Goal: Complete application form

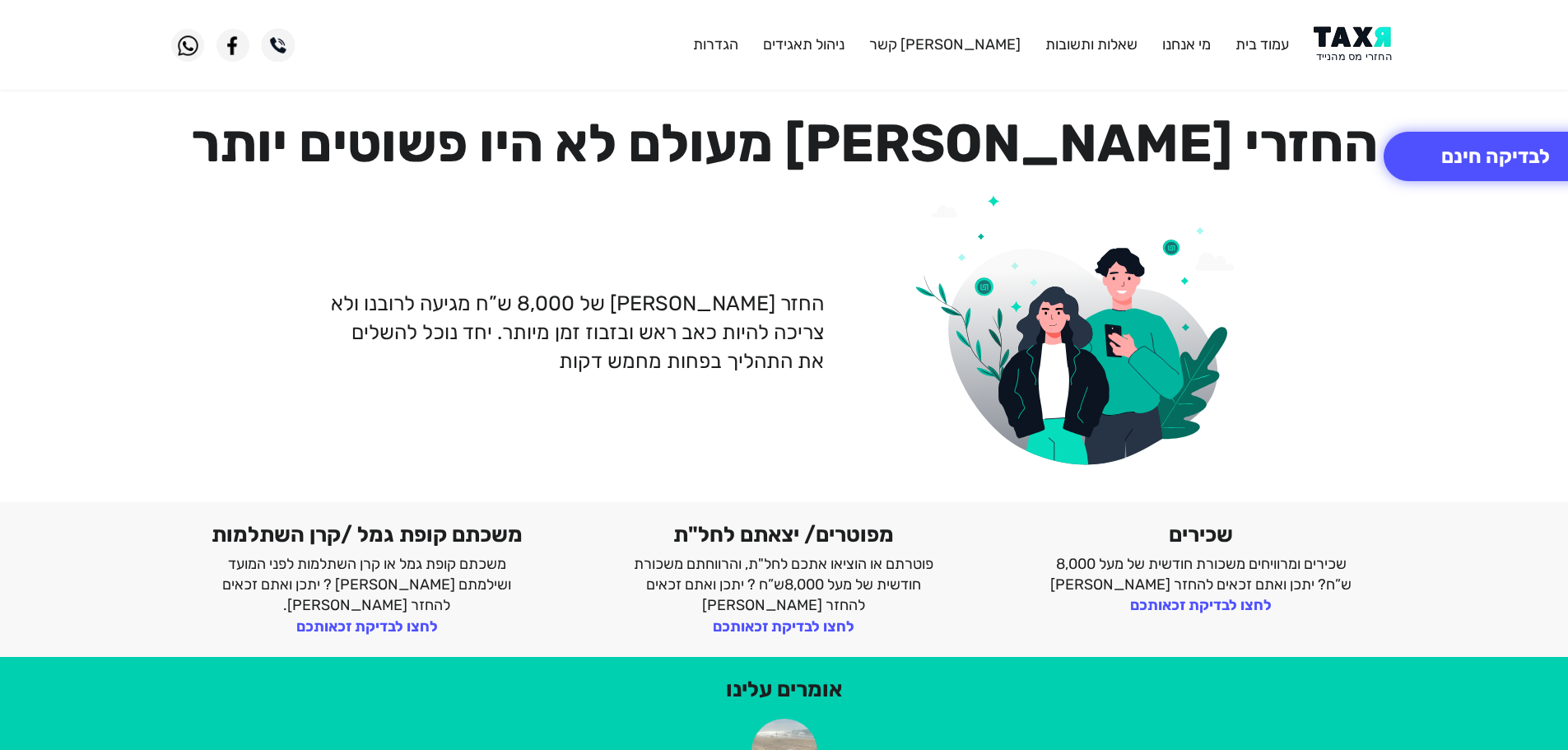
click at [1366, 43] on img at bounding box center [1355, 45] width 83 height 37
click at [1348, 44] on img at bounding box center [1355, 45] width 83 height 37
drag, startPoint x: 1361, startPoint y: 48, endPoint x: 1330, endPoint y: 7, distance: 51.4
click at [1361, 48] on img at bounding box center [1355, 45] width 83 height 37
click at [1512, 153] on button "לבדיקה חינם" at bounding box center [1496, 156] width 223 height 49
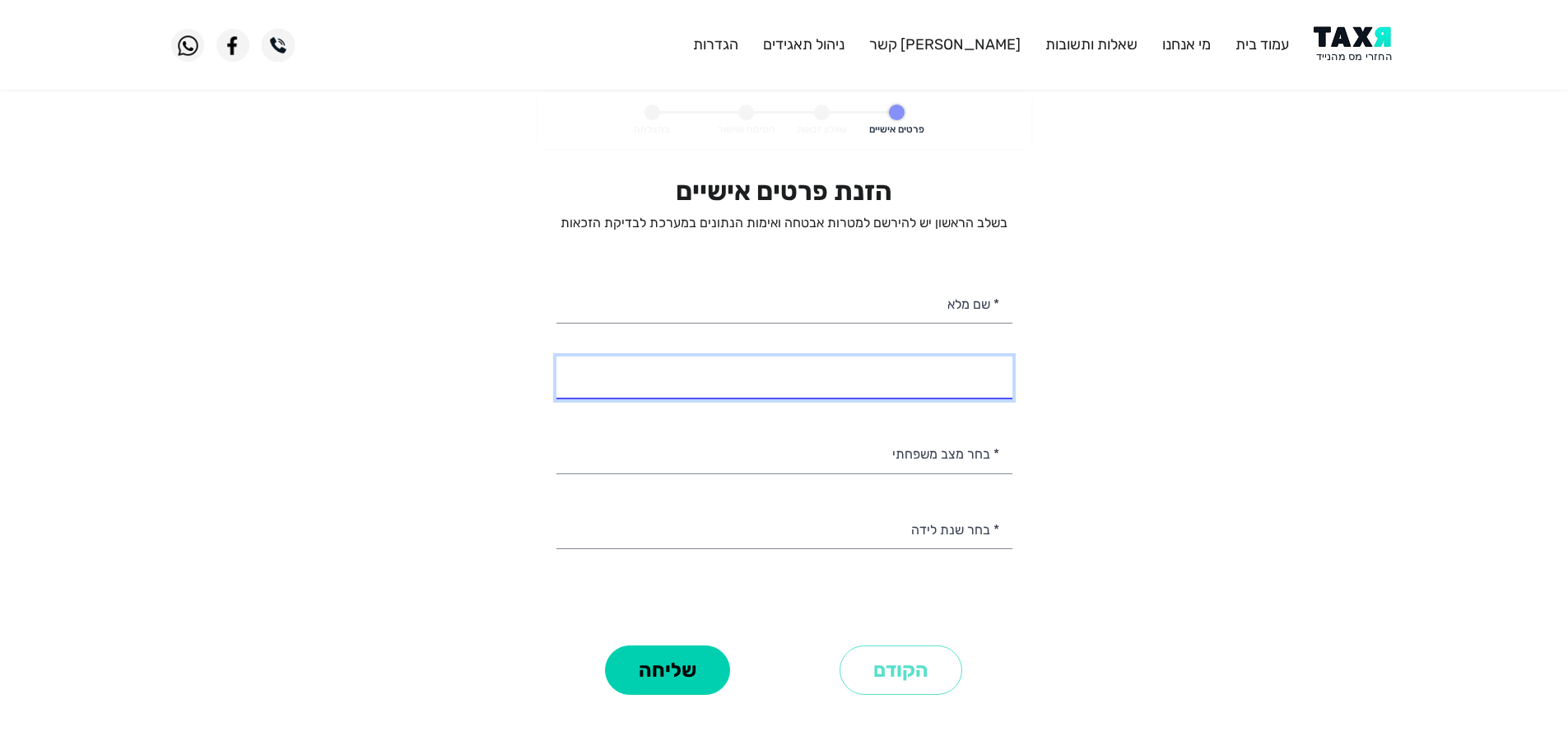
select select
click at [886, 392] on input "* מספר טלפון" at bounding box center [784, 378] width 456 height 42
type input "050-4413960"
